Goal: Information Seeking & Learning: Find specific page/section

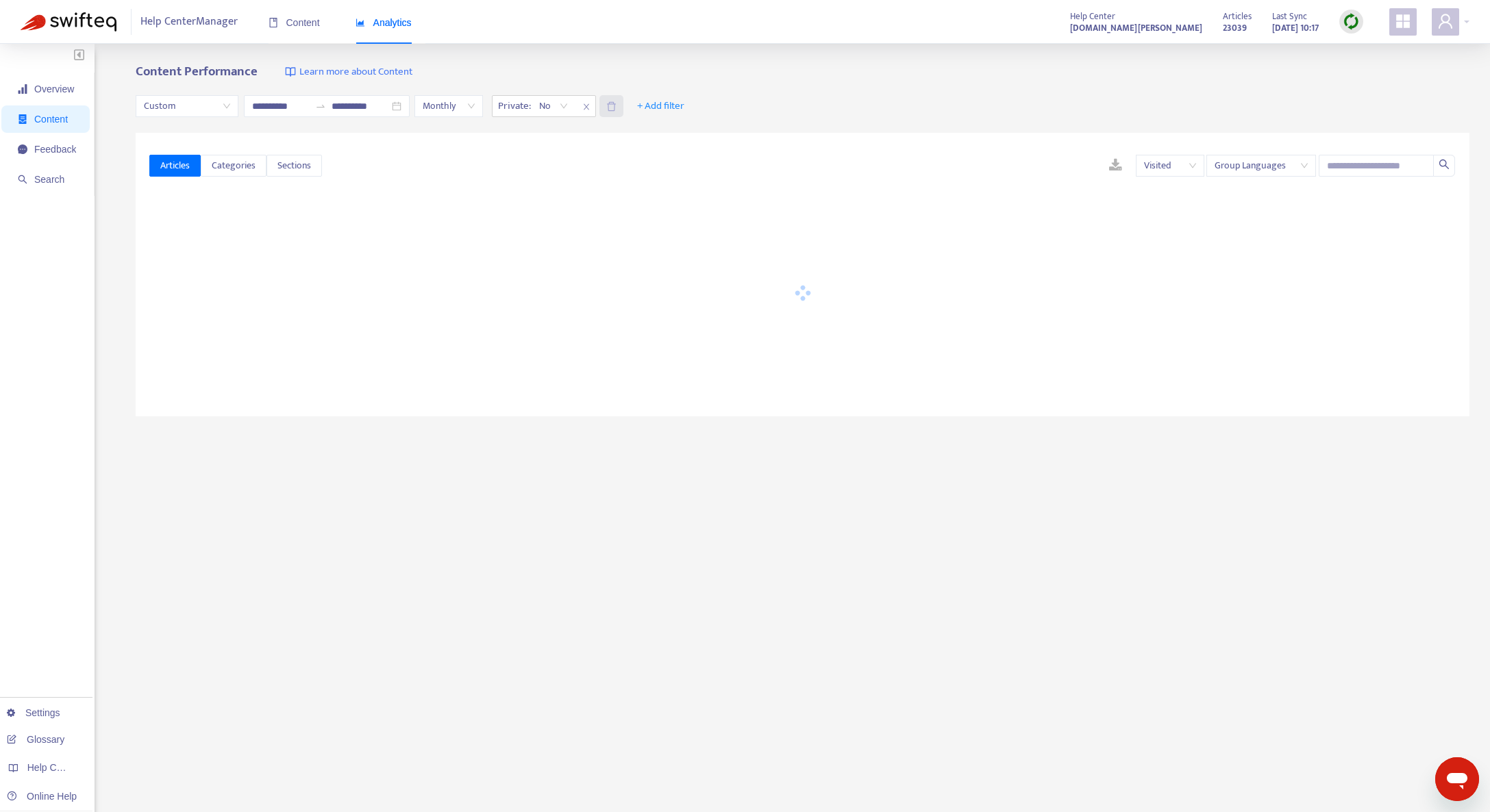
click at [617, 104] on icon "delete" at bounding box center [611, 106] width 11 height 11
click at [69, 159] on span "Feedback" at bounding box center [47, 150] width 58 height 28
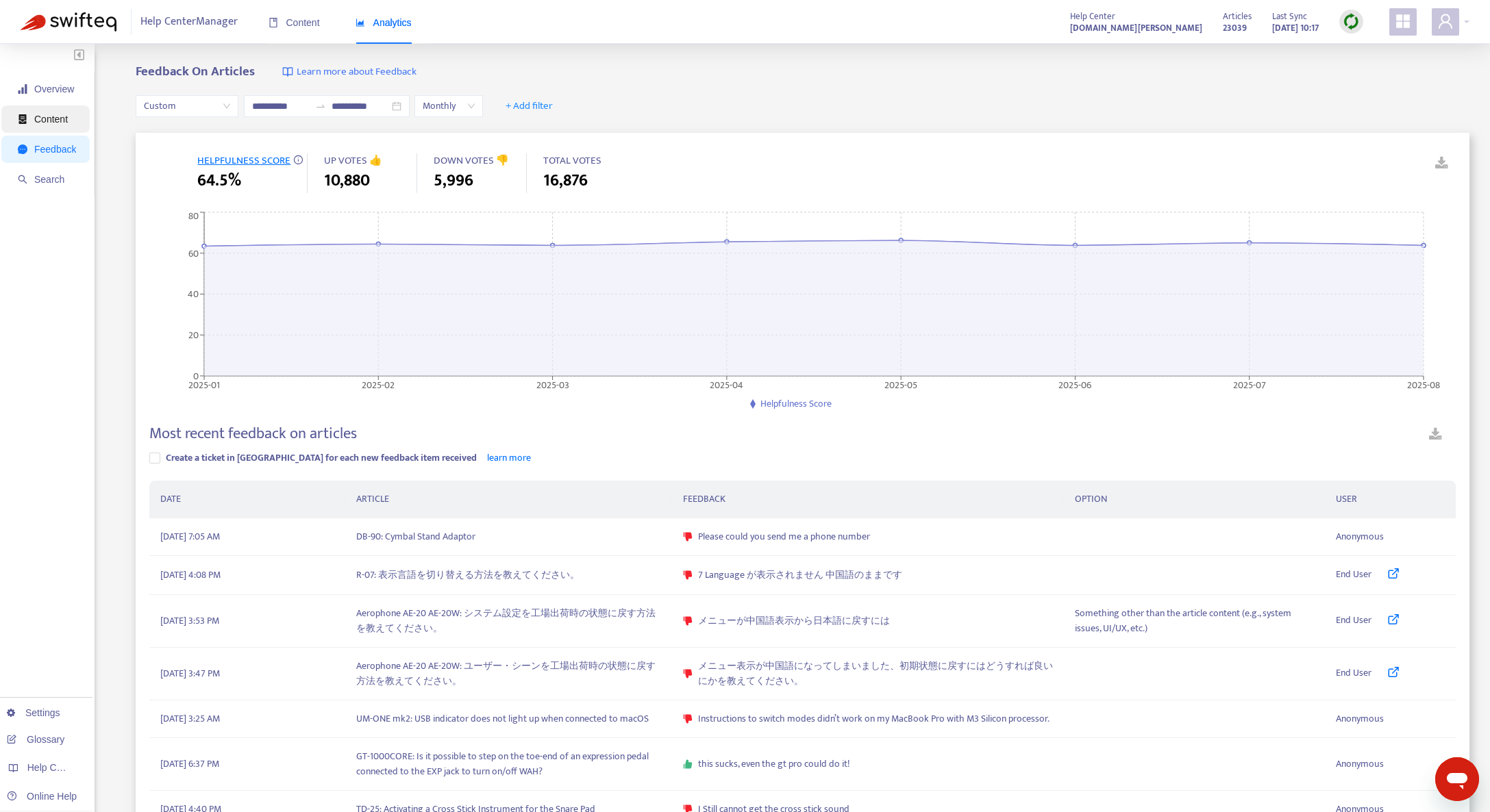
click at [46, 131] on span "Content" at bounding box center [47, 119] width 58 height 28
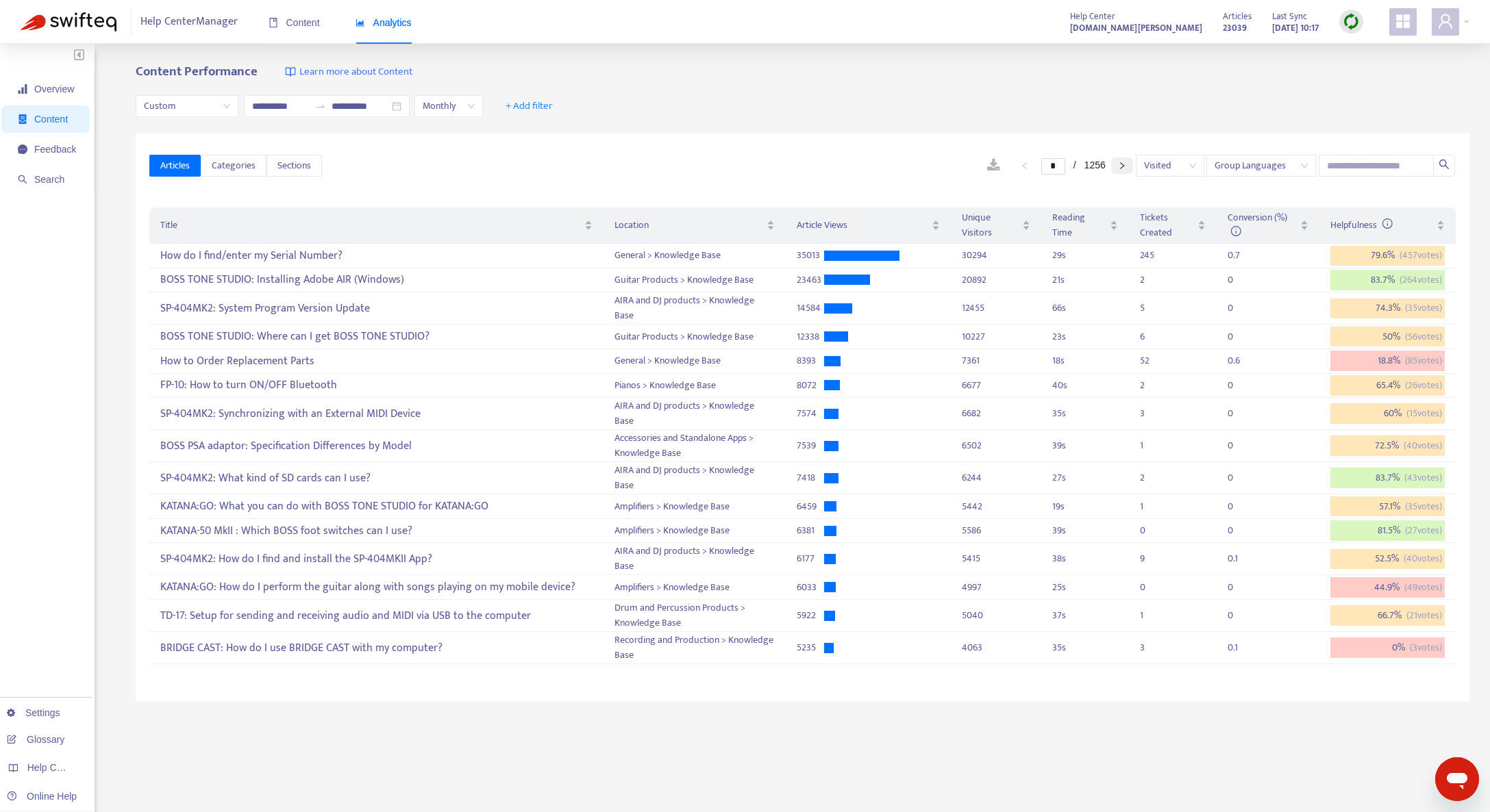
click at [1120, 165] on icon "right" at bounding box center [1122, 166] width 8 height 8
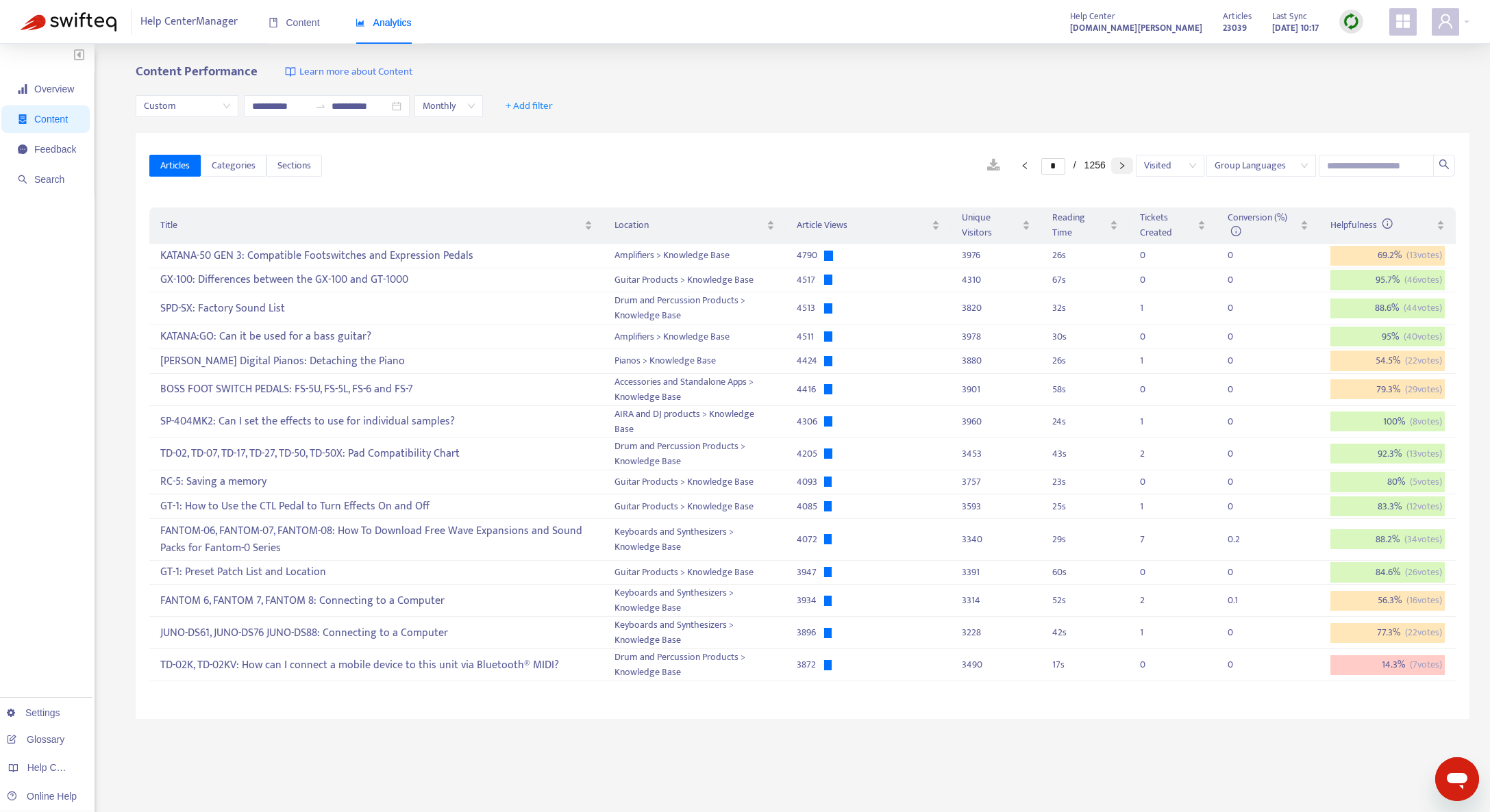
click at [1120, 171] on button "button" at bounding box center [1122, 166] width 22 height 16
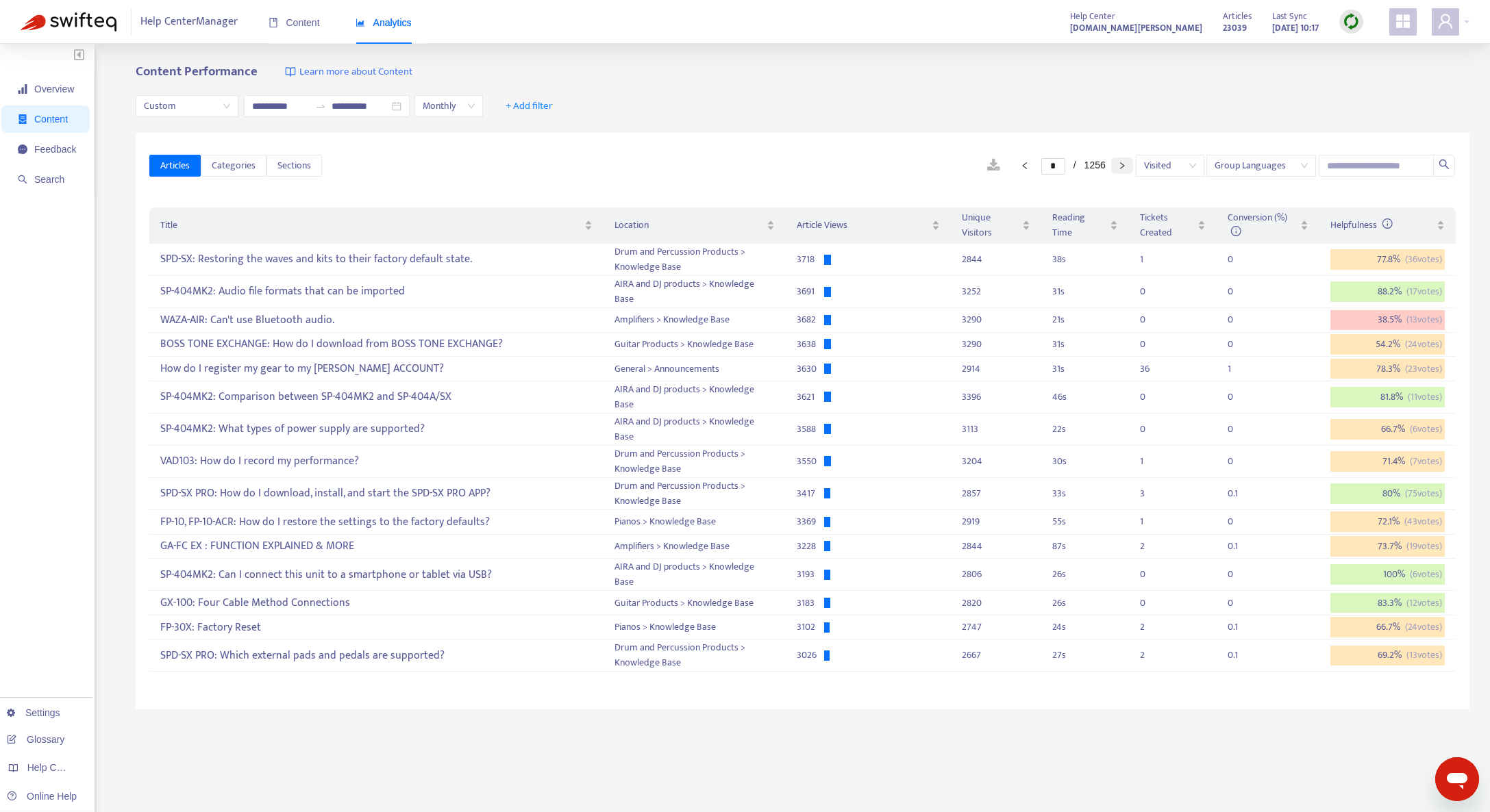
click at [1115, 163] on button "button" at bounding box center [1122, 166] width 22 height 16
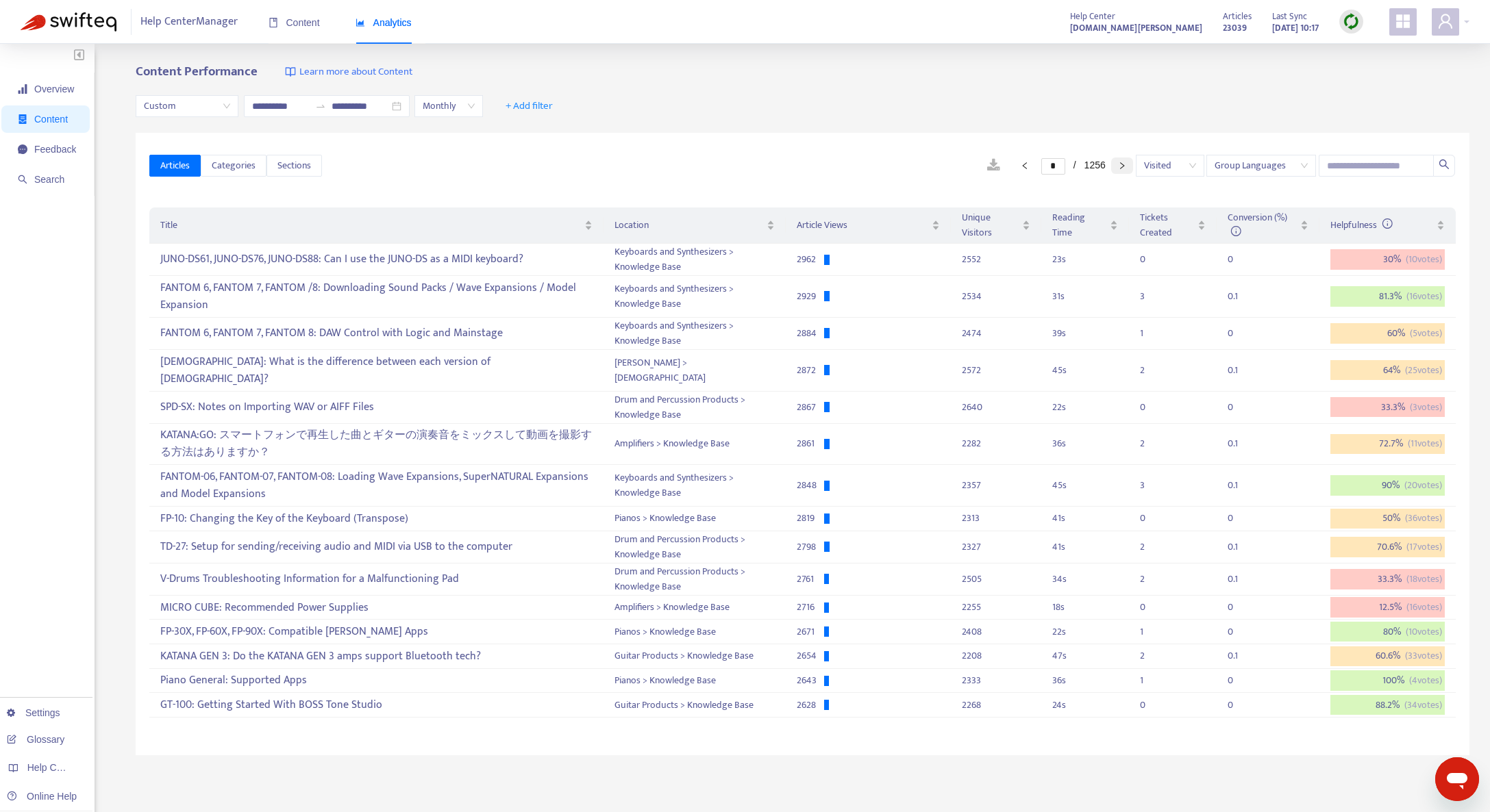
click at [1118, 164] on icon "right" at bounding box center [1122, 166] width 8 height 8
type input "*"
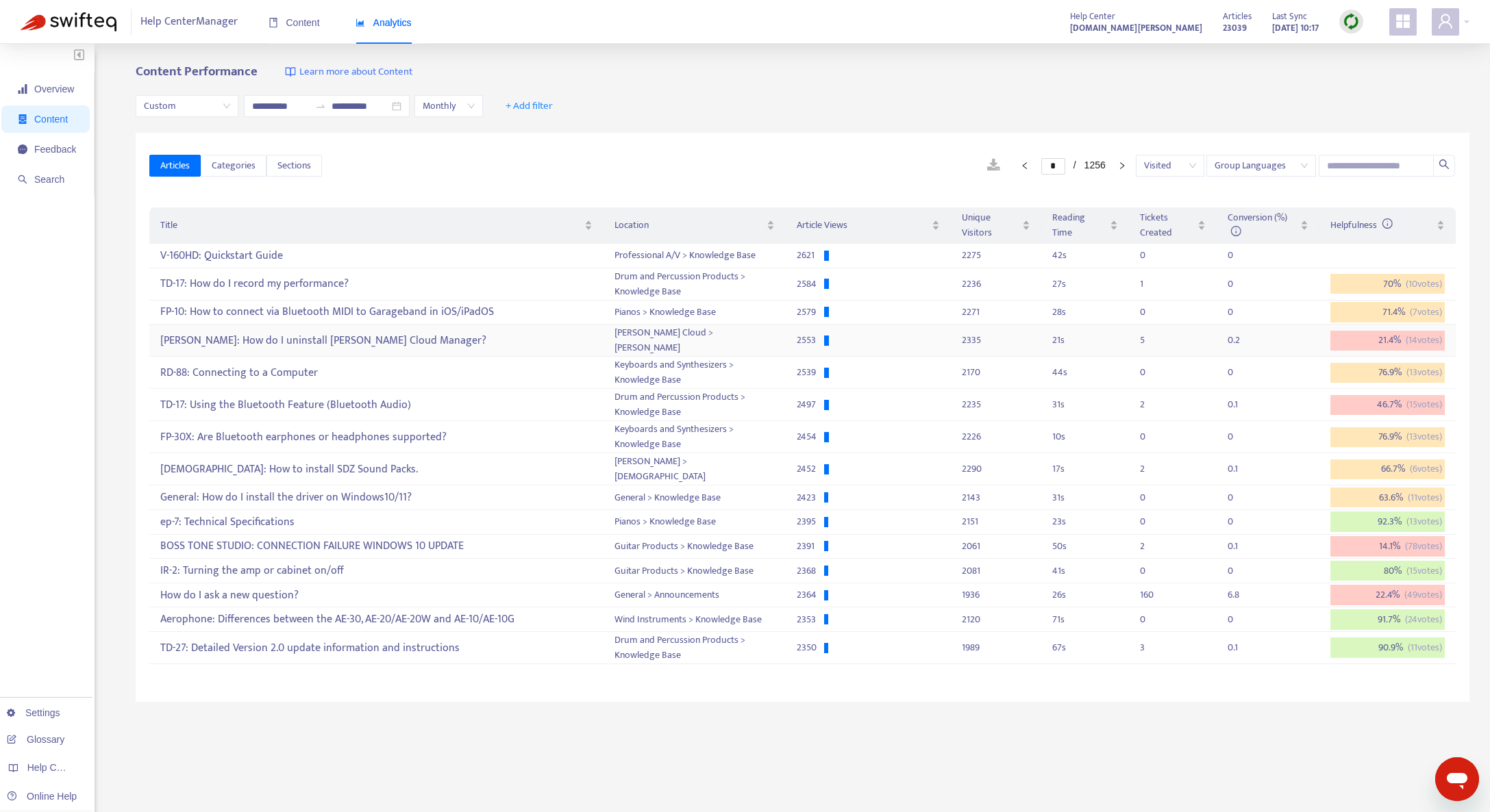
click at [527, 345] on div "[PERSON_NAME]: How do I uninstall [PERSON_NAME] Cloud Manager?" at bounding box center [377, 341] width 432 height 23
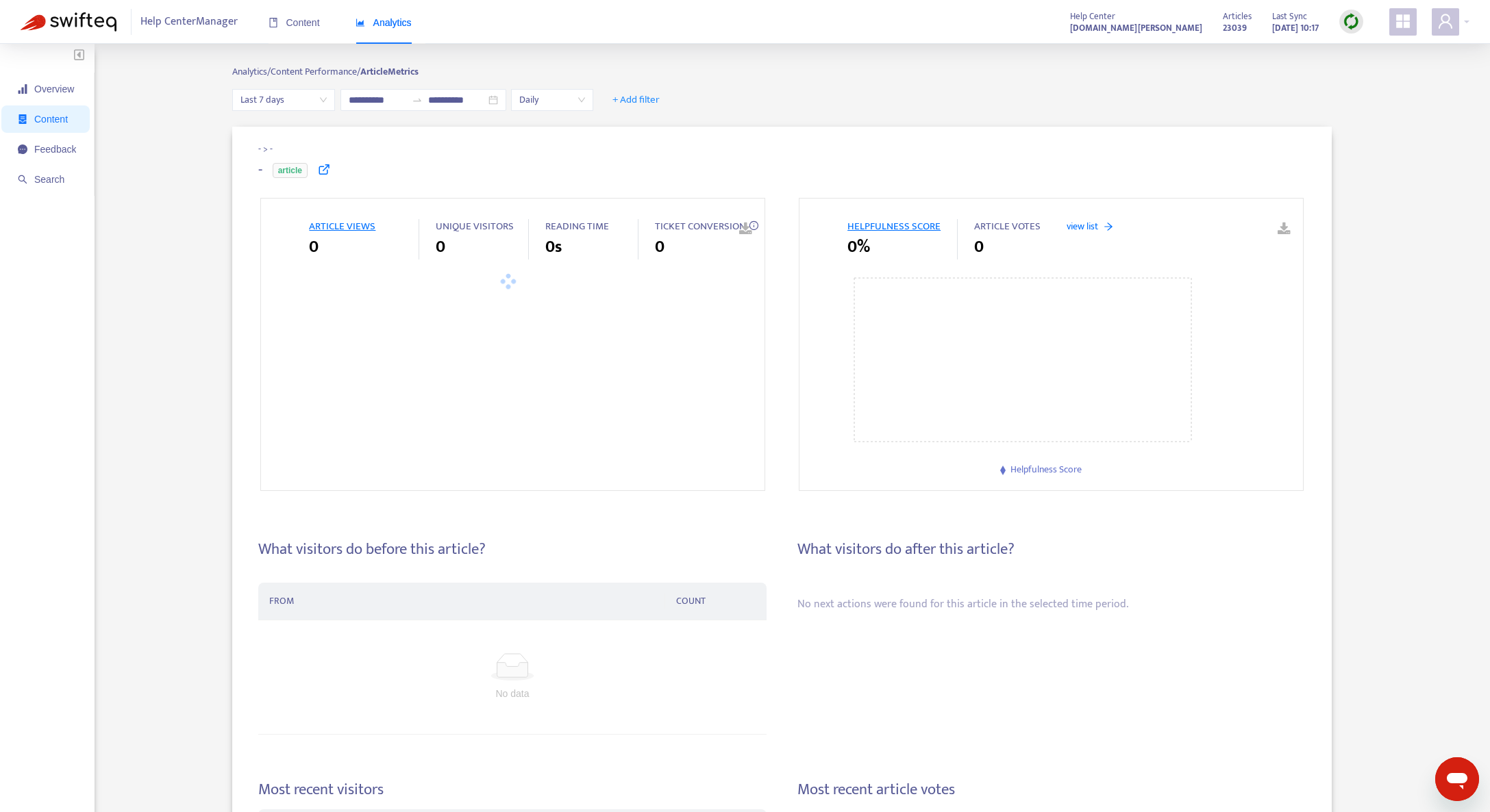
type input "**********"
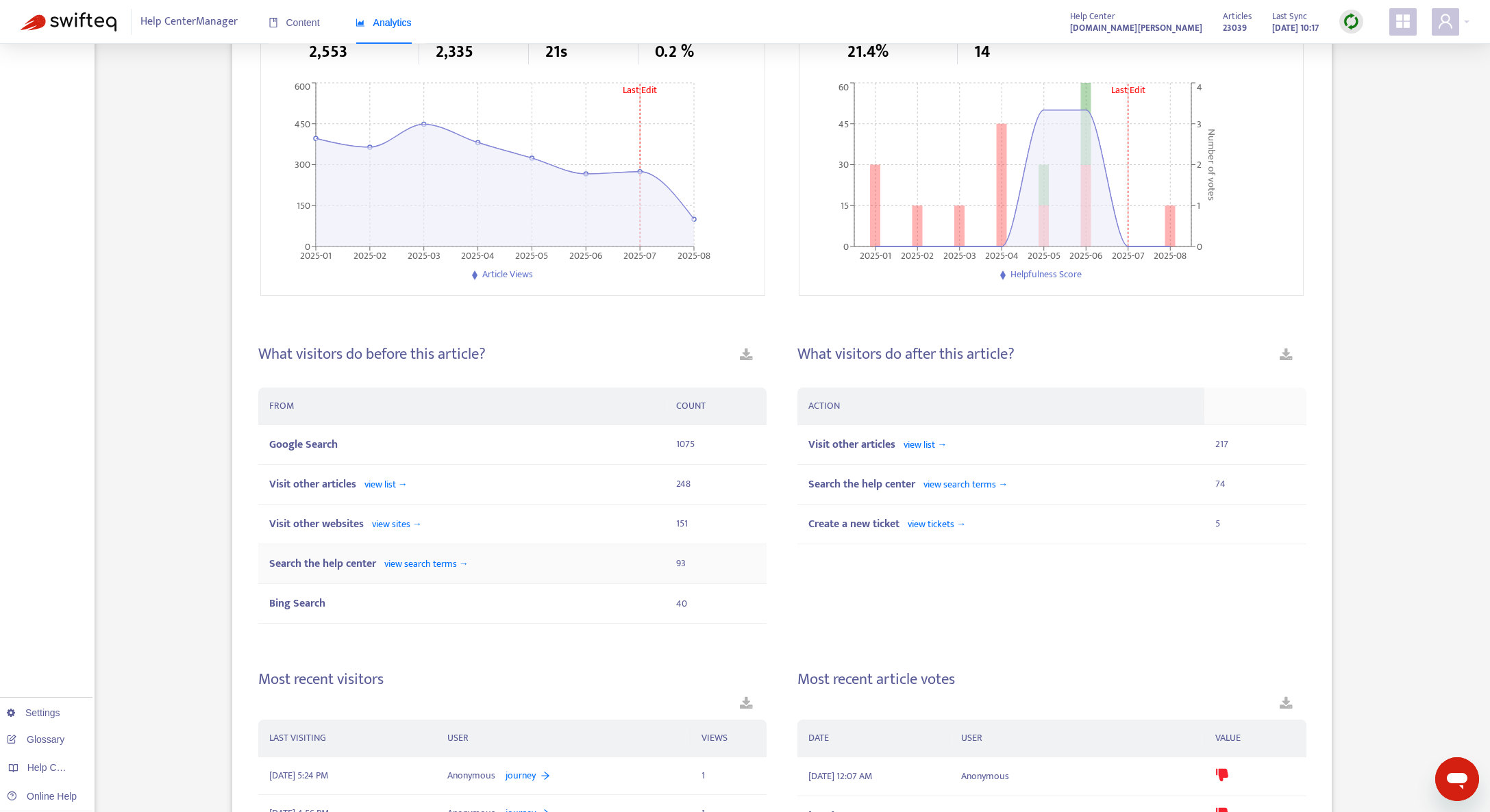
scroll to position [274, 0]
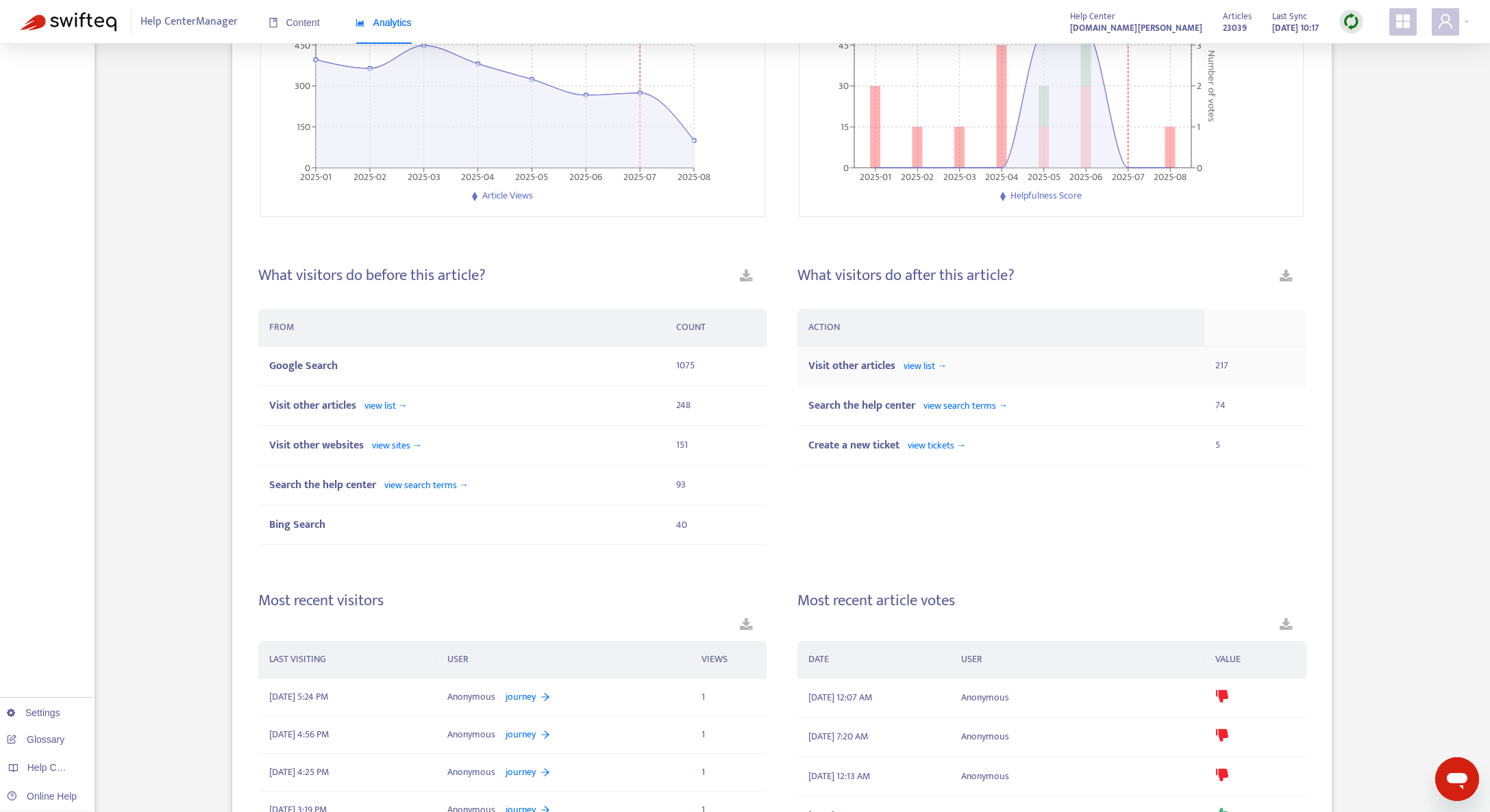
click at [936, 368] on span "view list →" at bounding box center [925, 366] width 43 height 15
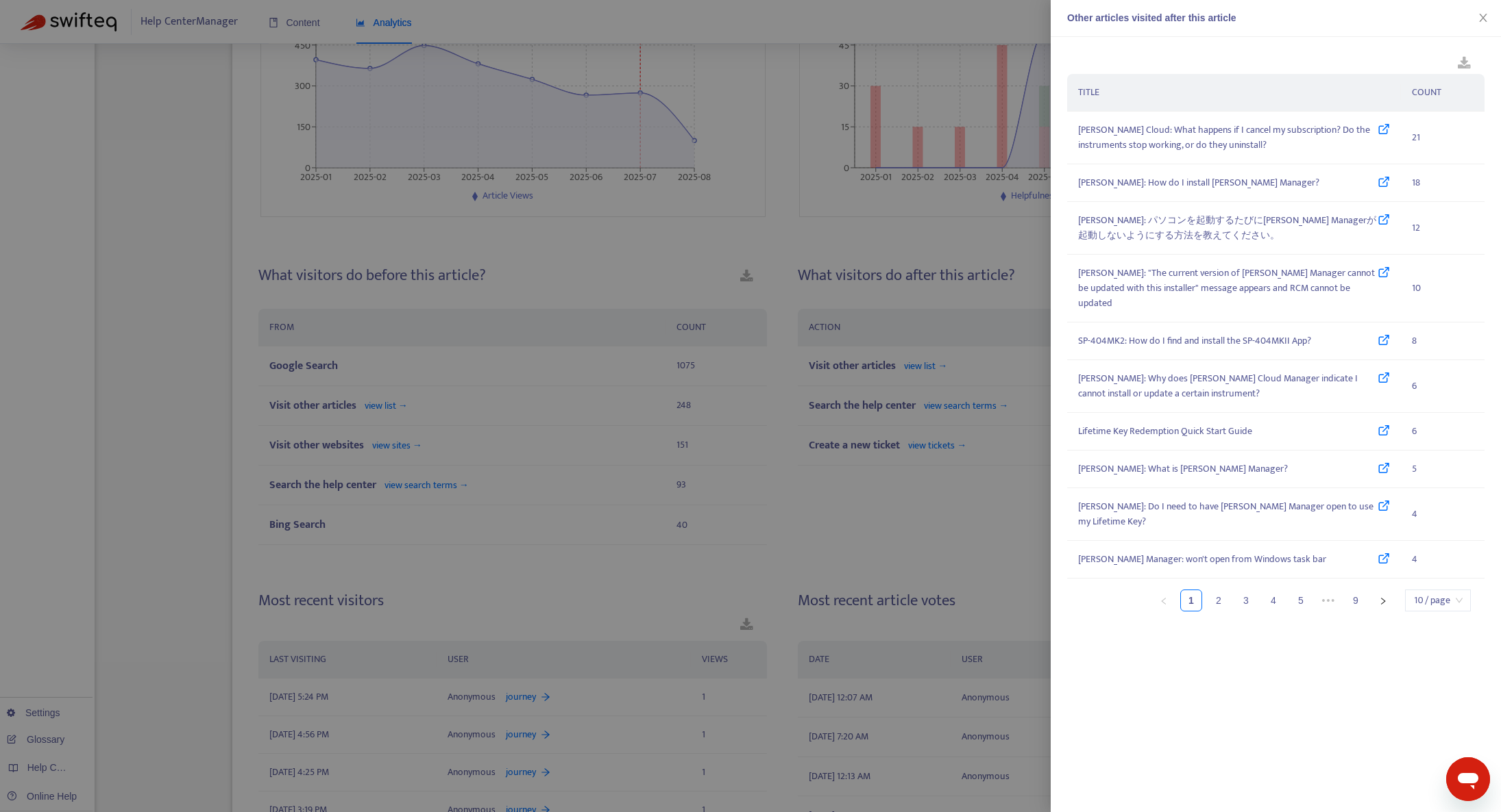
click at [653, 599] on div at bounding box center [750, 406] width 1501 height 812
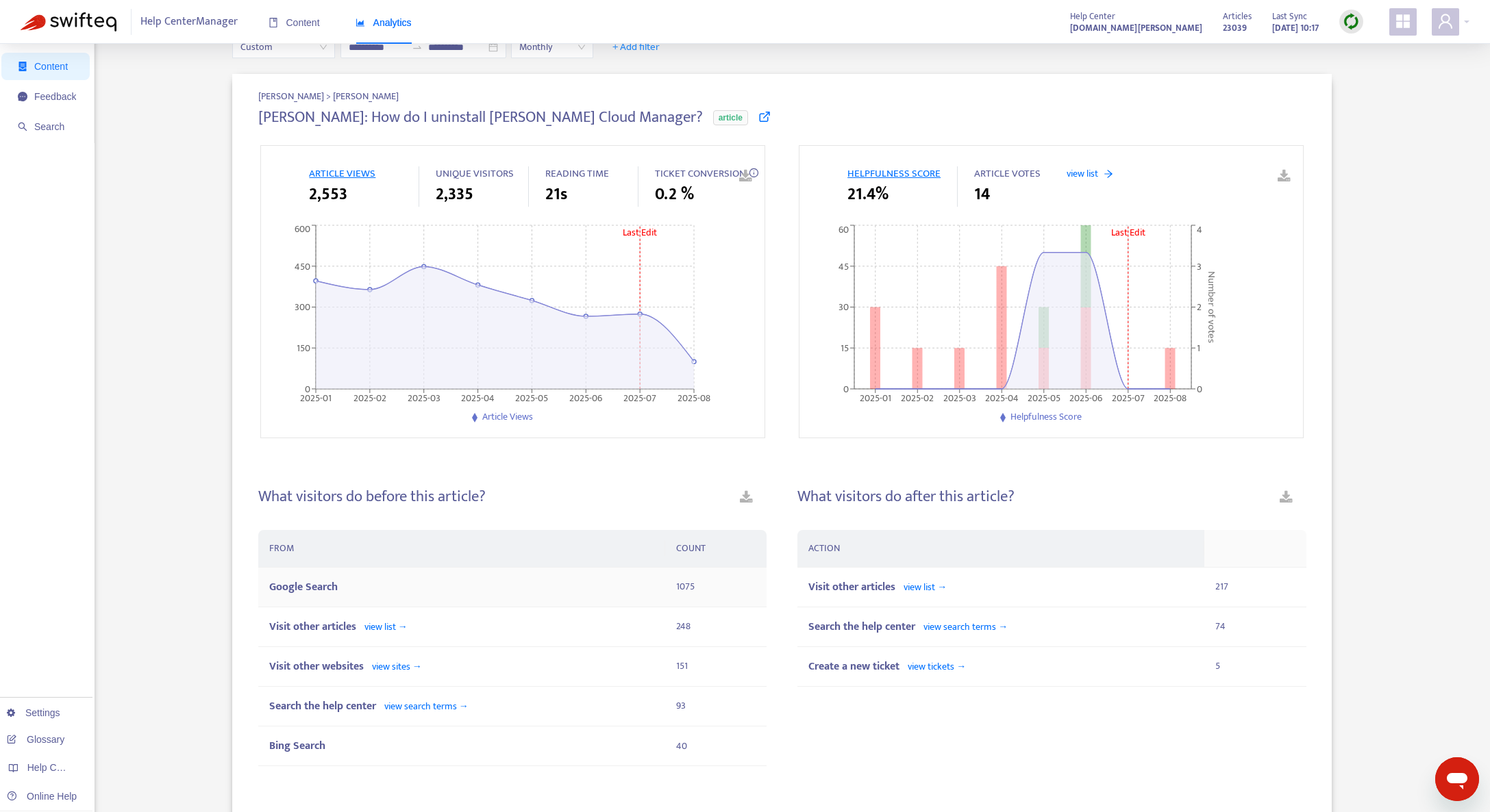
scroll to position [0, 0]
